Goal: Information Seeking & Learning: Learn about a topic

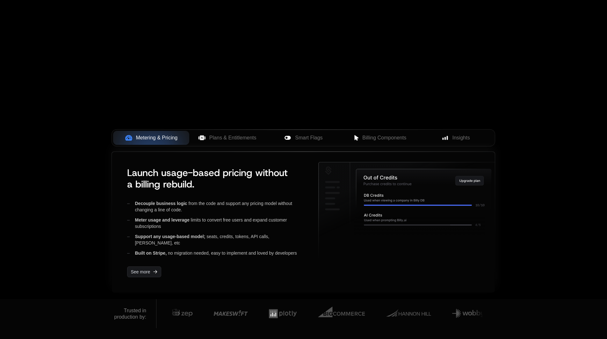
scroll to position [162, 0]
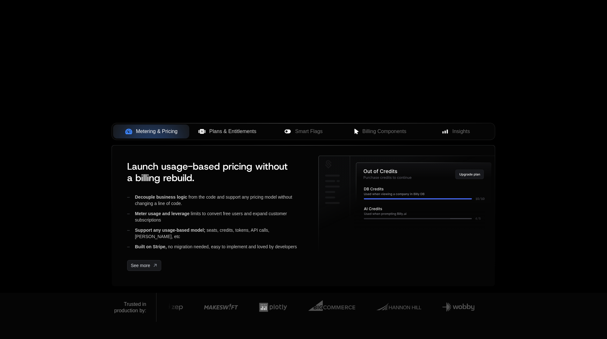
click at [232, 135] on span "Plans & Entitlements" at bounding box center [232, 132] width 47 height 8
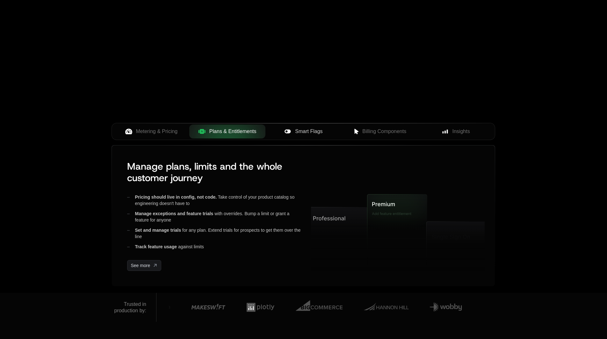
click at [288, 133] on icon at bounding box center [287, 132] width 6 height 4
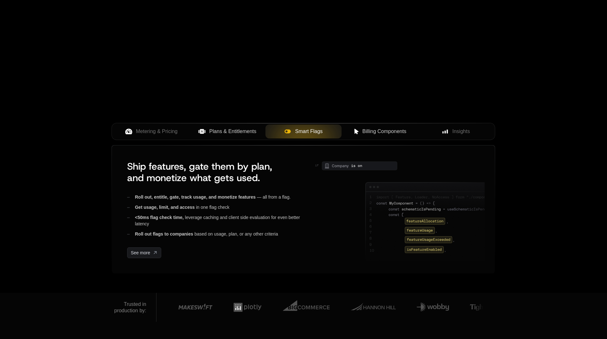
click at [371, 133] on span "Billing Components" at bounding box center [384, 132] width 44 height 8
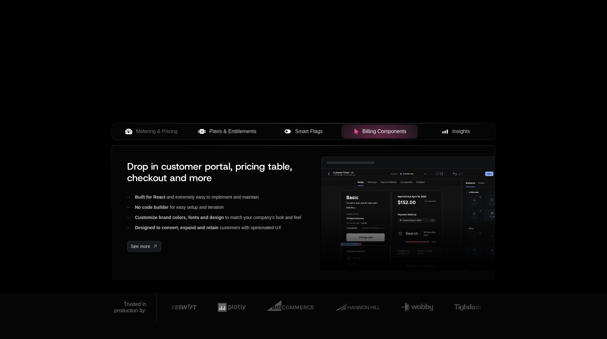
click at [461, 135] on button "Insights" at bounding box center [456, 132] width 76 height 14
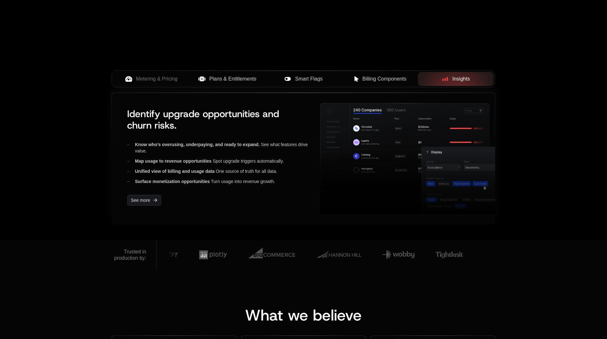
scroll to position [215, 0]
click at [157, 83] on button "Metering & Pricing" at bounding box center [151, 79] width 76 height 14
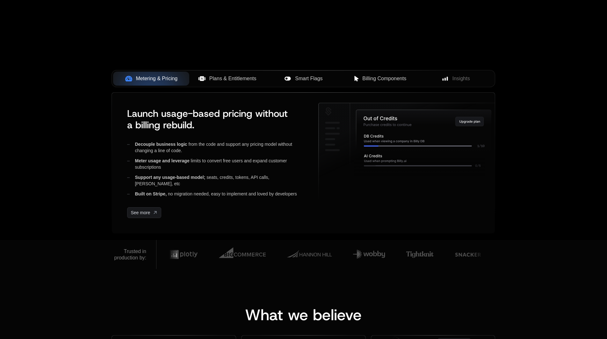
click at [210, 82] on span "Plans & Entitlements" at bounding box center [232, 79] width 47 height 8
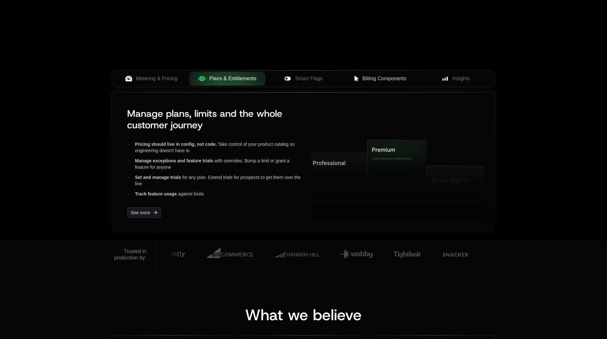
drag, startPoint x: 315, startPoint y: 84, endPoint x: 374, endPoint y: 93, distance: 59.6
click at [374, 93] on div "Metering & Pricing Plans & Entitlements Smart Flags Billing Components Insights…" at bounding box center [303, 148] width 384 height 157
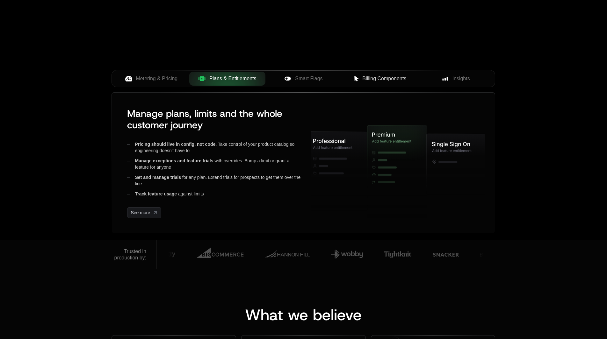
click at [388, 80] on span "Billing Components" at bounding box center [384, 79] width 44 height 8
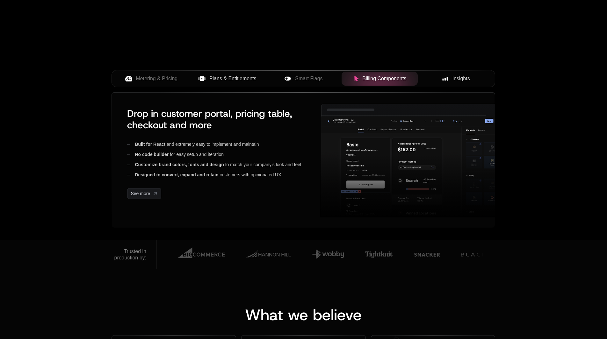
click at [438, 82] on div "Insights" at bounding box center [456, 79] width 66 height 8
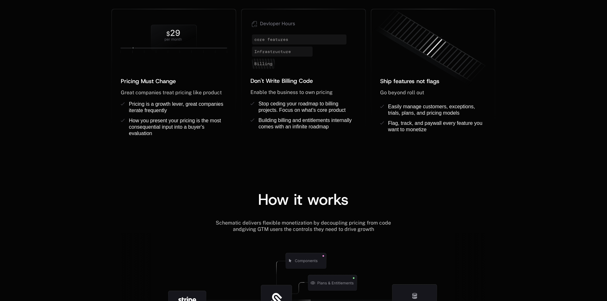
scroll to position [594, 0]
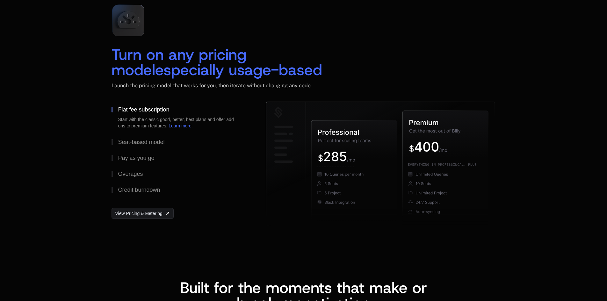
scroll to position [924, 0]
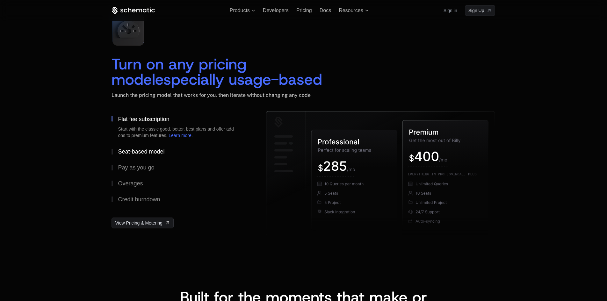
click at [163, 154] on div "Seat-based model" at bounding box center [141, 152] width 47 height 6
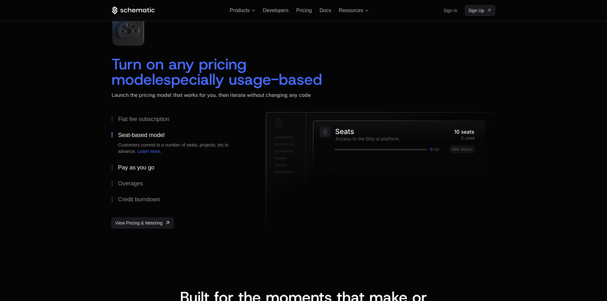
click at [150, 173] on button "Pay as you go" at bounding box center [178, 168] width 134 height 16
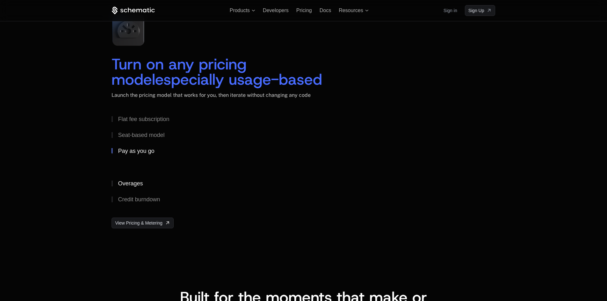
click at [143, 182] on div "Overages" at bounding box center [130, 184] width 25 height 6
click at [141, 195] on button "Credit burndown" at bounding box center [178, 199] width 134 height 16
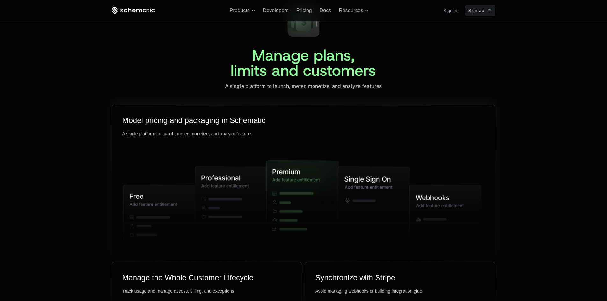
scroll to position [1465, 0]
